Goal: Transaction & Acquisition: Subscribe to service/newsletter

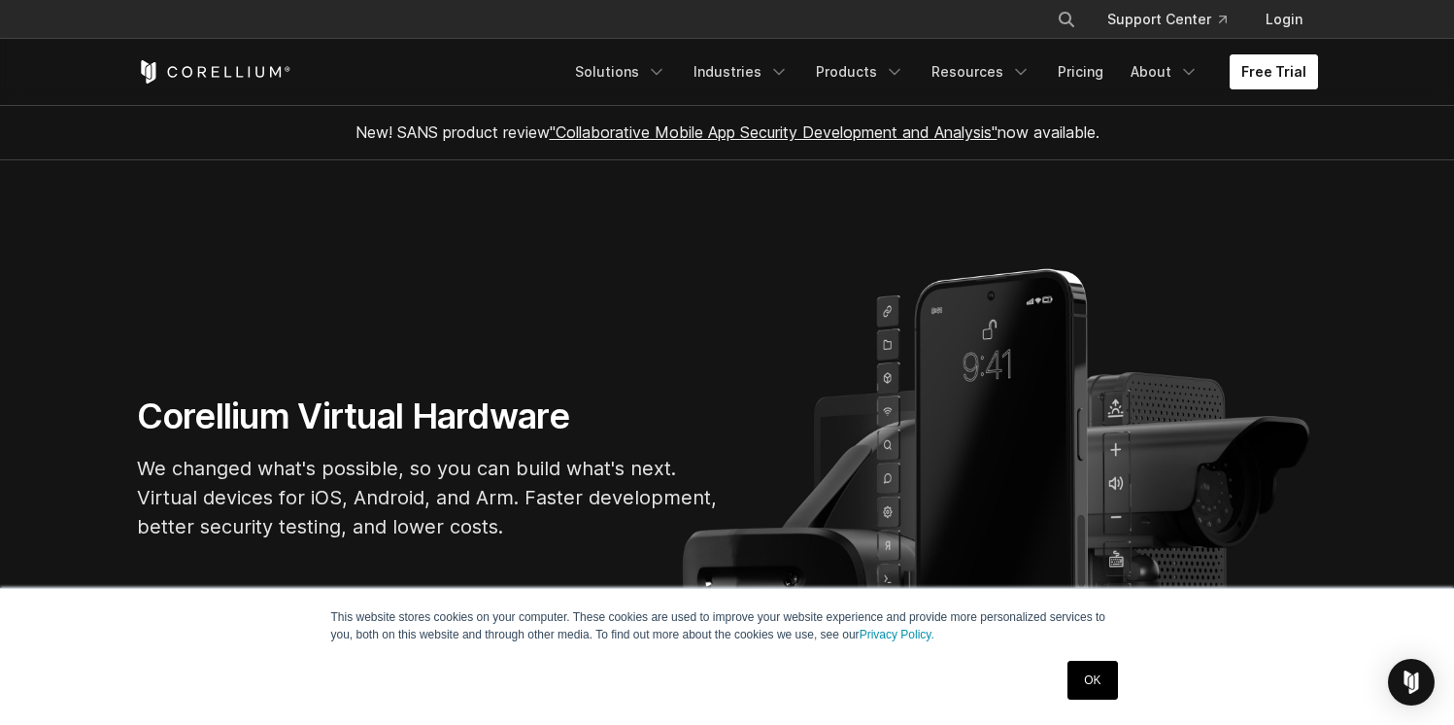
click at [1279, 62] on link "Free Trial" at bounding box center [1274, 71] width 88 height 35
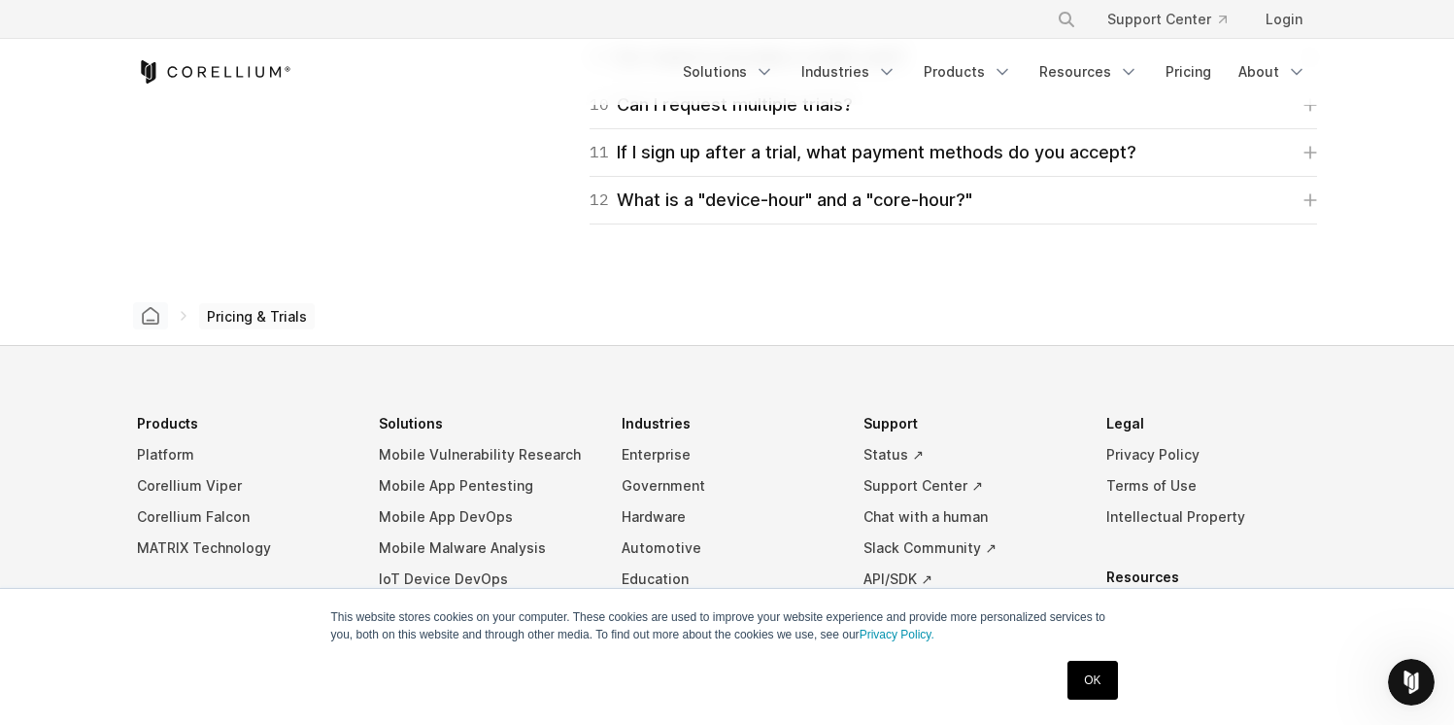
scroll to position [3275, 0]
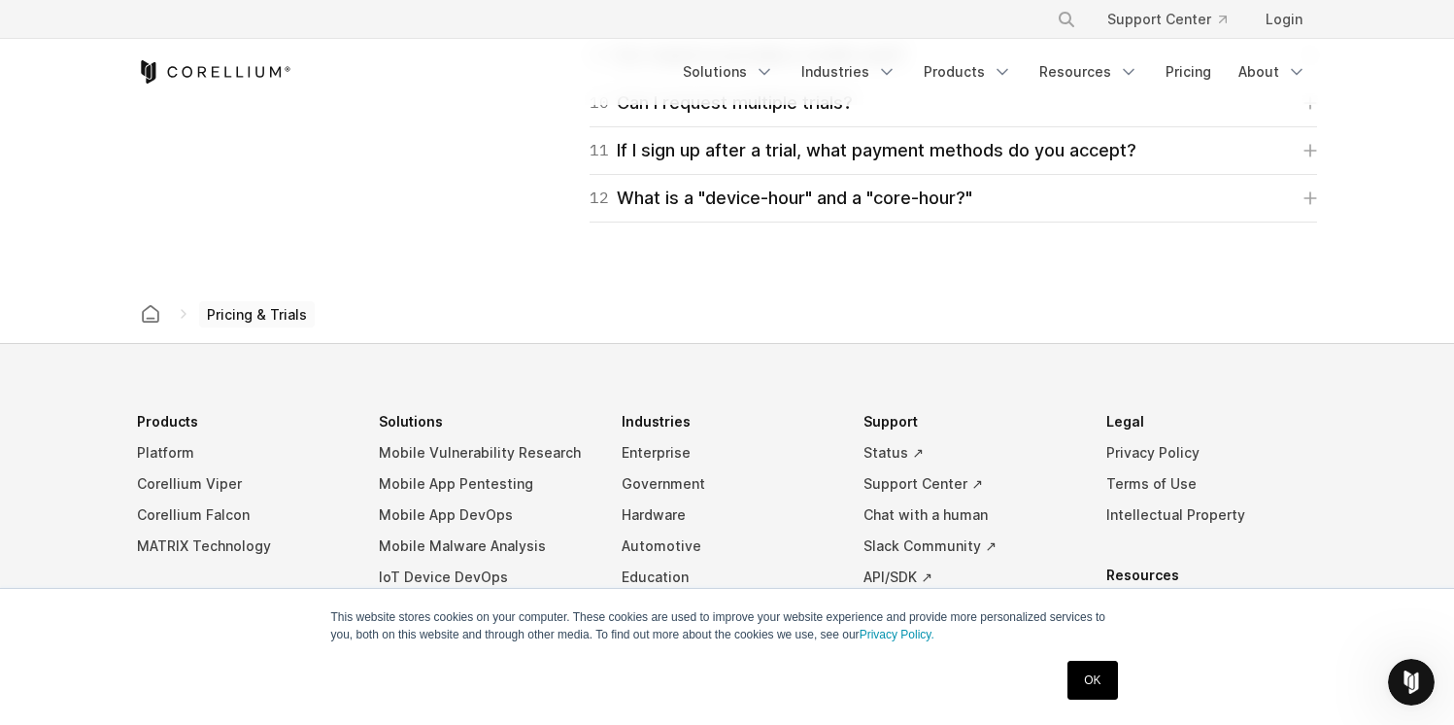
click at [184, 312] on polyline at bounding box center [184, 314] width 4 height 8
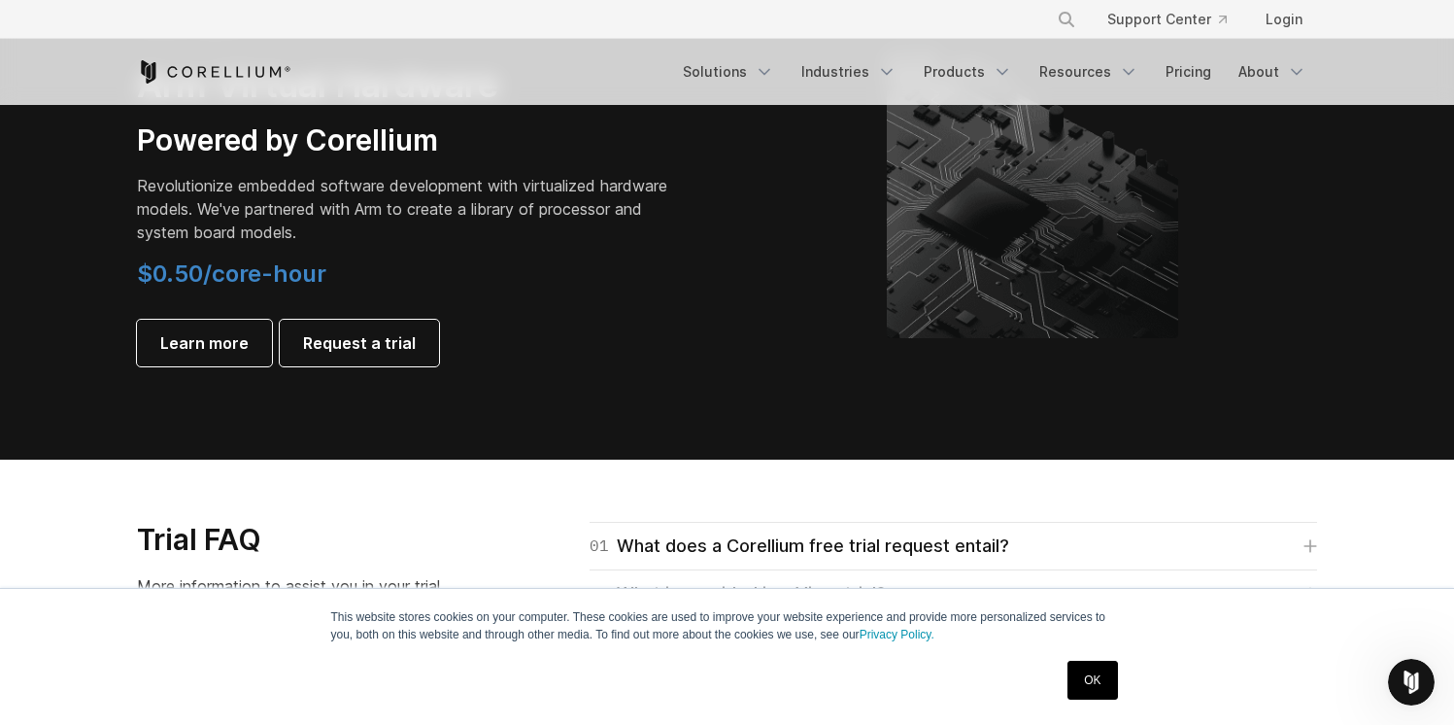
scroll to position [2402, 0]
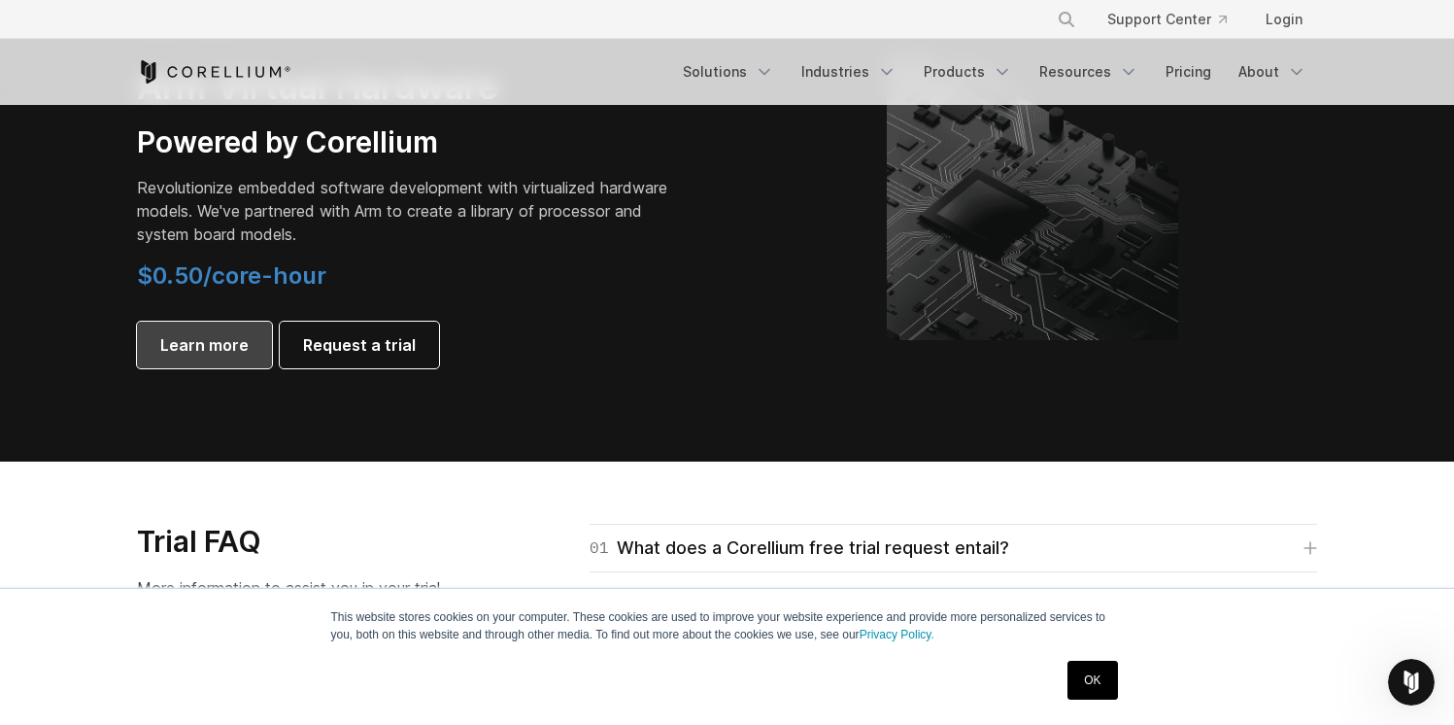
click at [230, 347] on span "Learn more" at bounding box center [204, 344] width 88 height 23
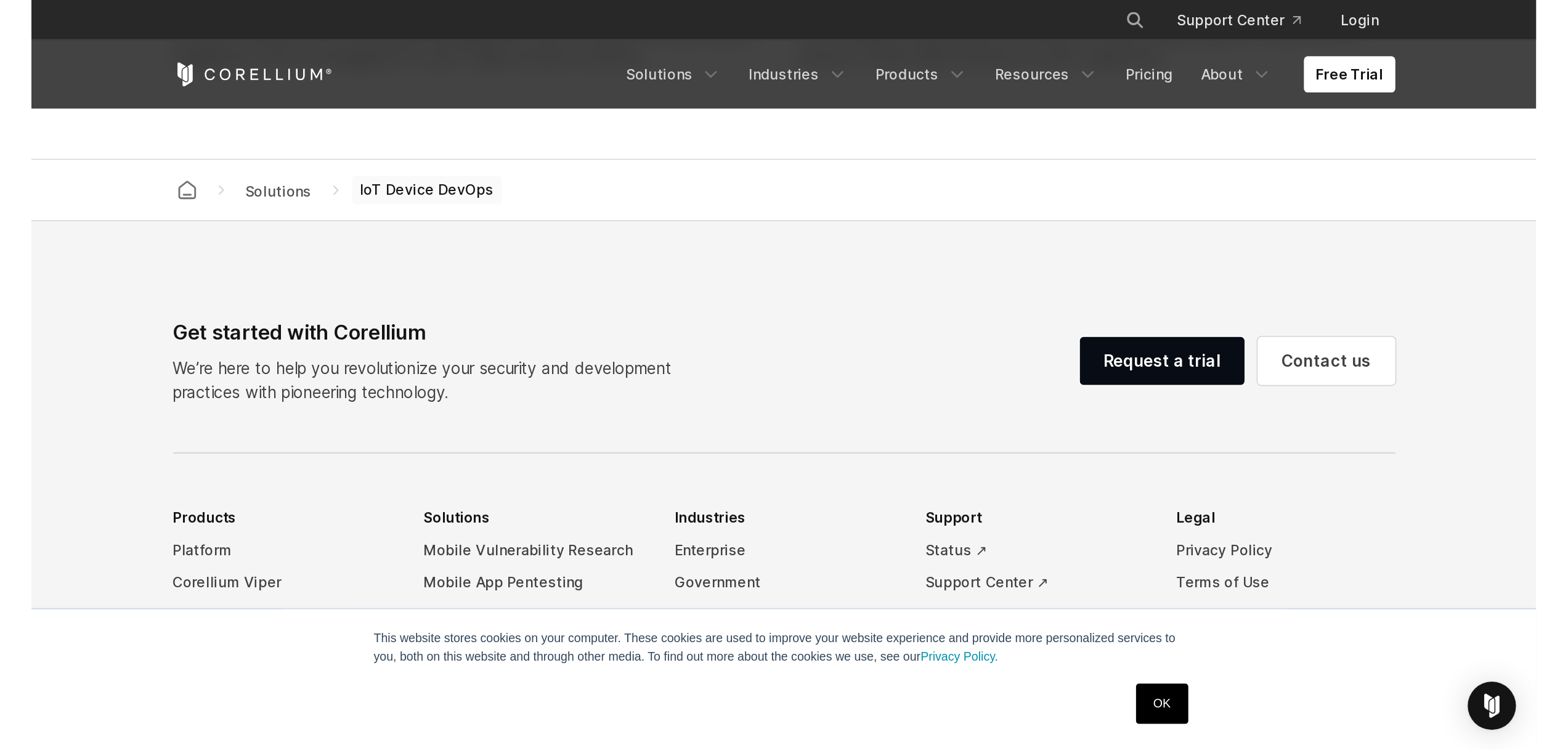
scroll to position [3313, 0]
